Goal: Understand process/instructions: Learn about a topic

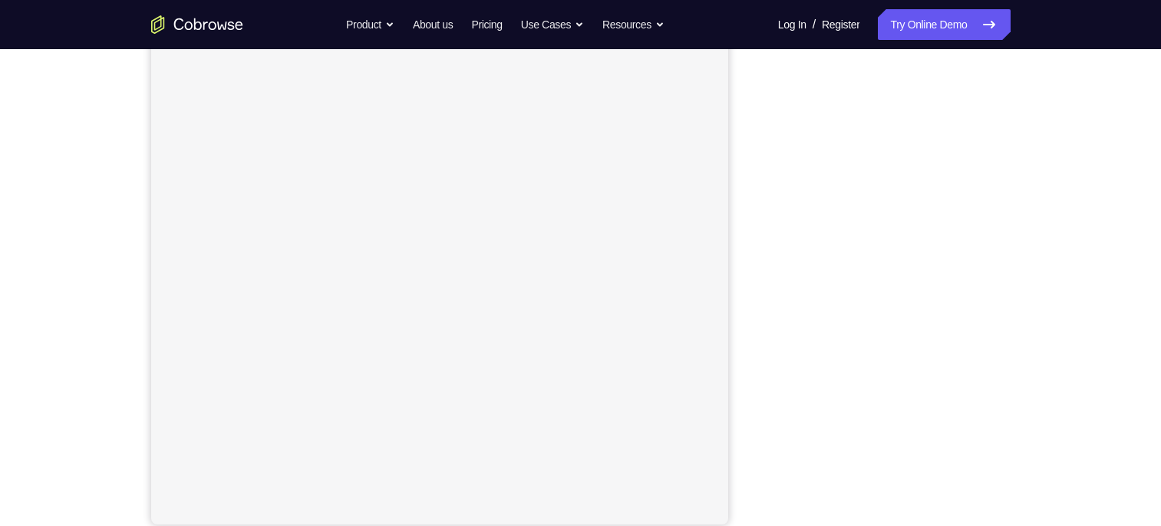
scroll to position [190, 0]
click at [746, 246] on div "Your Support Agent Your Customer Web iOS Android" at bounding box center [580, 240] width 859 height 567
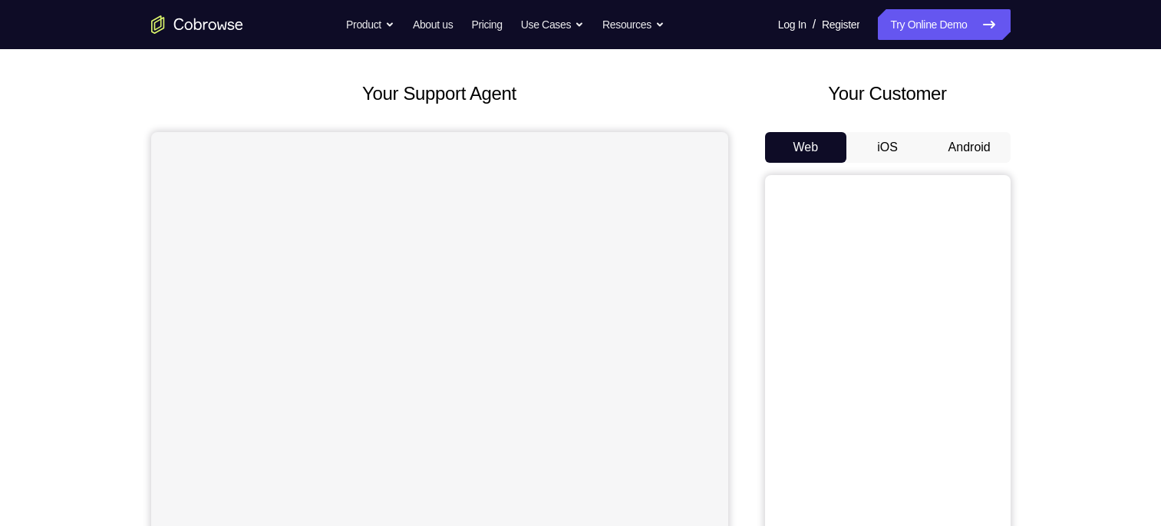
scroll to position [68, 0]
click at [954, 134] on button "Android" at bounding box center [970, 147] width 82 height 31
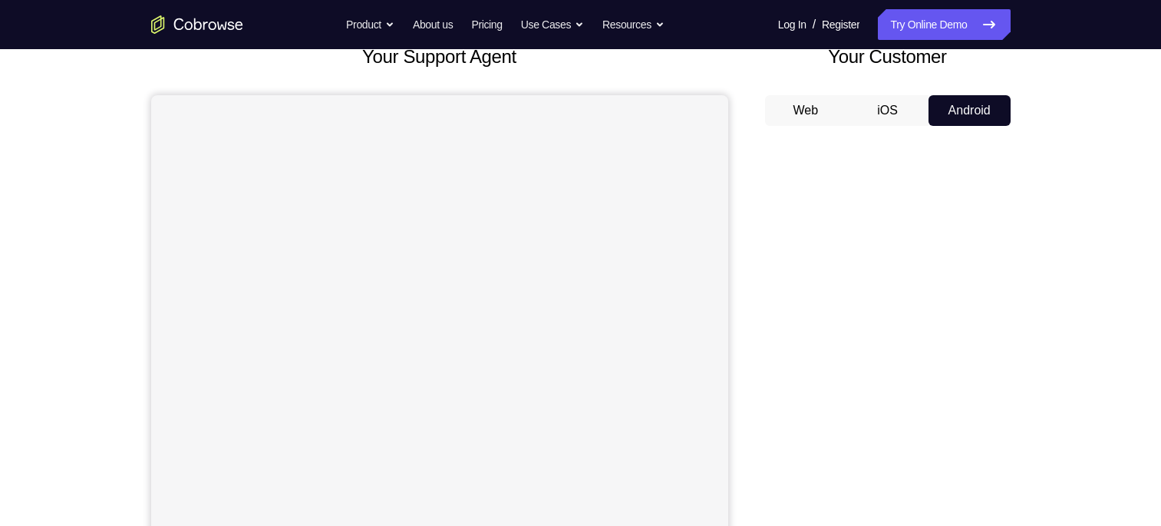
scroll to position [101, 0]
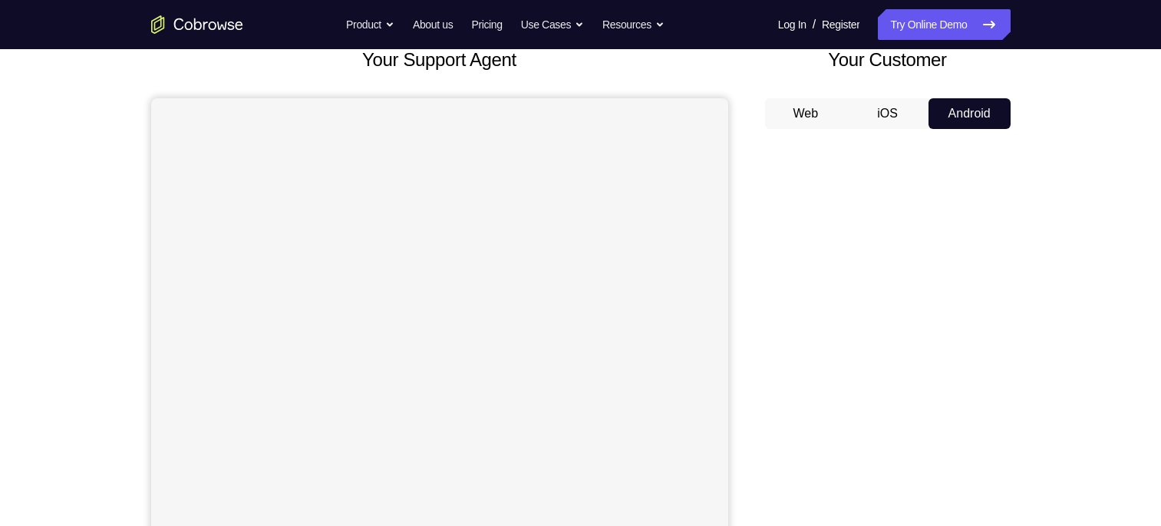
click at [873, 112] on button "iOS" at bounding box center [887, 113] width 82 height 31
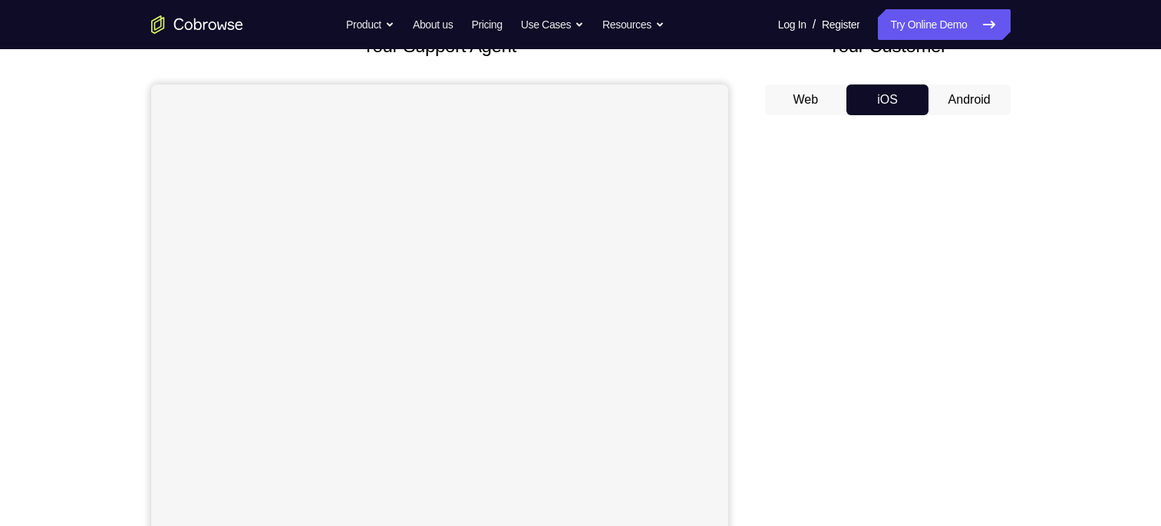
scroll to position [123, 0]
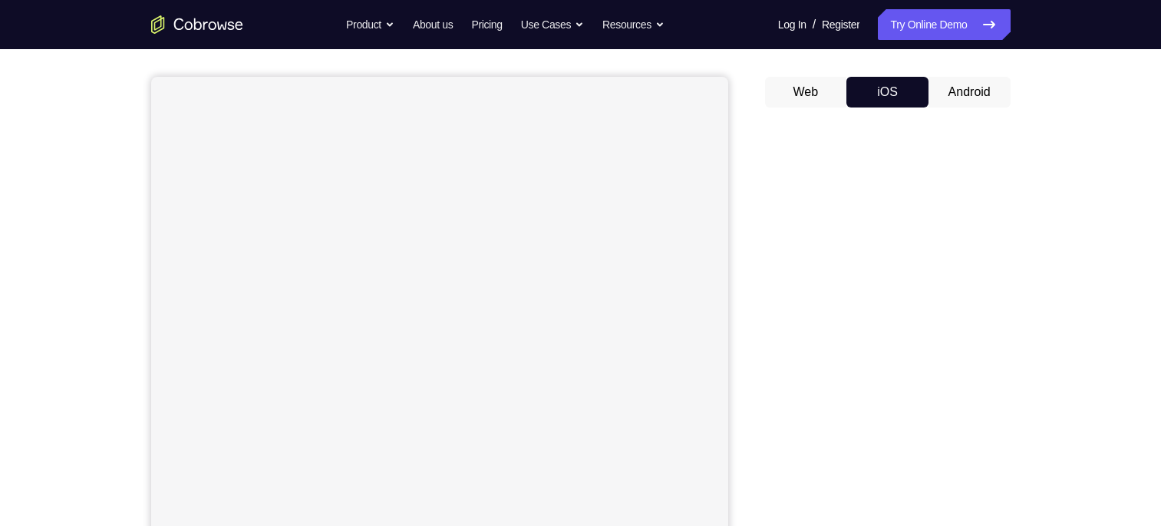
click at [991, 97] on button "Android" at bounding box center [970, 92] width 82 height 31
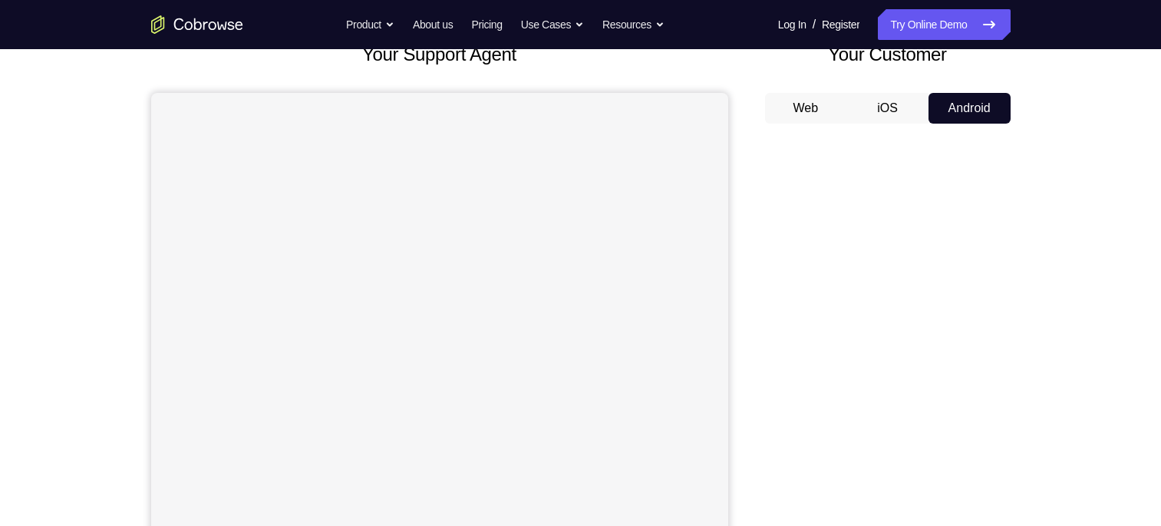
scroll to position [107, 0]
click at [933, 28] on link "Try Online Demo" at bounding box center [944, 24] width 132 height 31
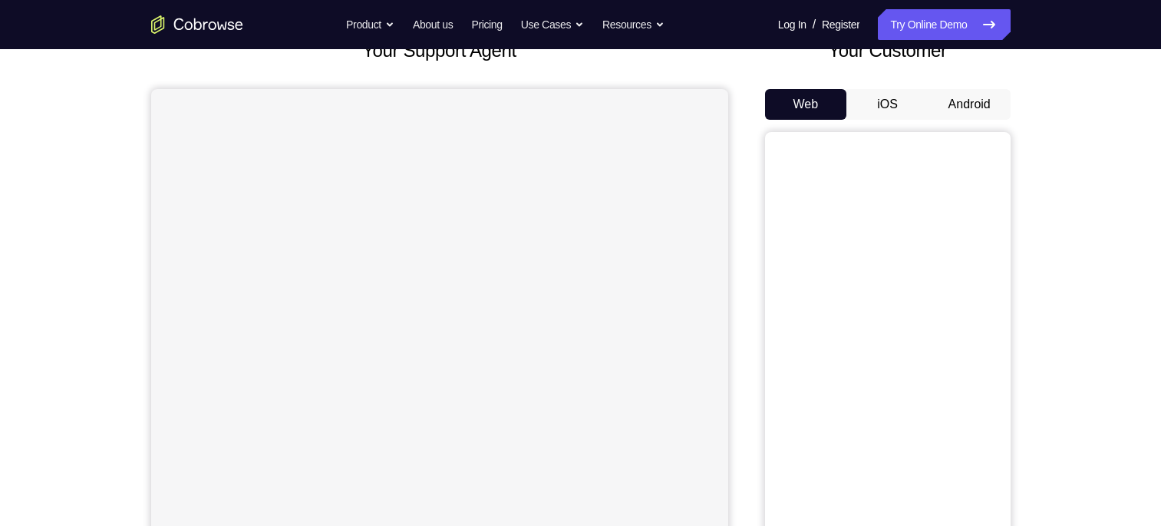
scroll to position [111, 0]
click at [959, 112] on button "Android" at bounding box center [970, 104] width 82 height 31
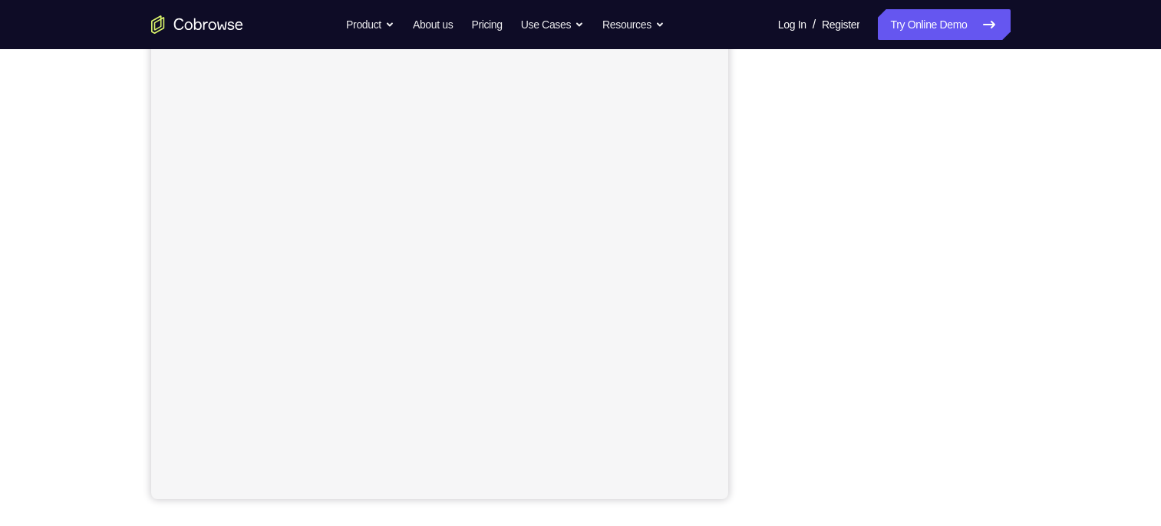
scroll to position [216, 0]
